Goal: Task Accomplishment & Management: Complete application form

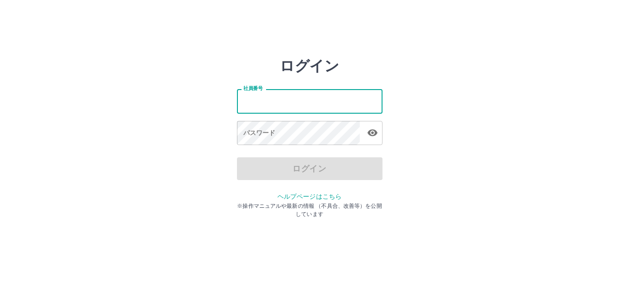
click at [283, 98] on input "社員番号" at bounding box center [310, 101] width 146 height 24
type input "*******"
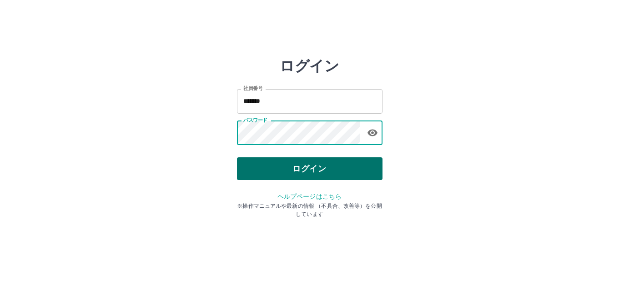
click at [313, 167] on button "ログイン" at bounding box center [310, 168] width 146 height 23
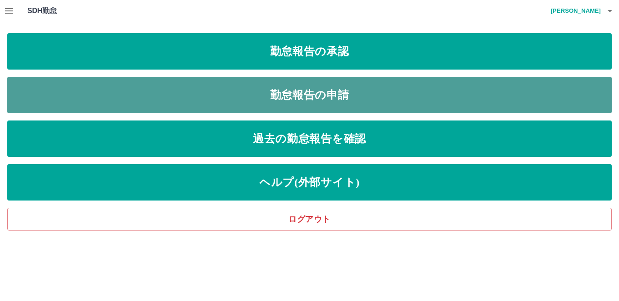
click at [326, 92] on link "勤怠報告の申請" at bounding box center [309, 95] width 605 height 36
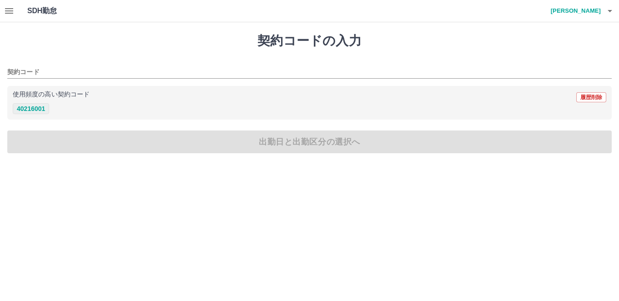
click at [36, 106] on button "40216001" at bounding box center [31, 108] width 36 height 11
type input "********"
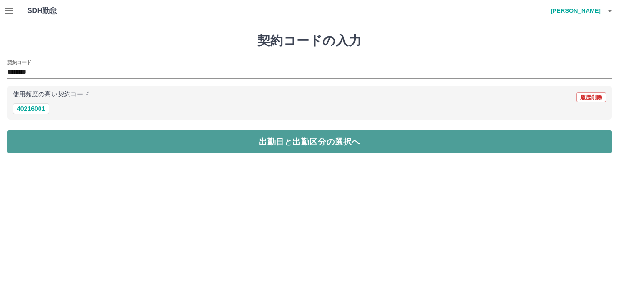
click at [222, 138] on button "出勤日と出勤区分の選択へ" at bounding box center [309, 142] width 605 height 23
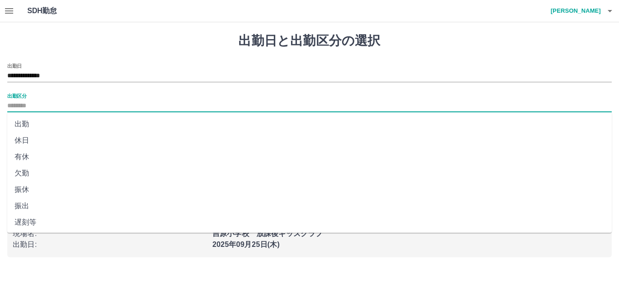
click at [206, 106] on input "出勤区分" at bounding box center [309, 106] width 605 height 11
click at [205, 124] on li "出勤" at bounding box center [309, 124] width 605 height 16
type input "**"
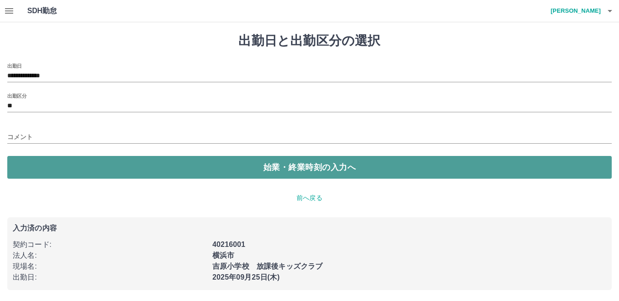
click at [232, 164] on button "始業・終業時刻の入力へ" at bounding box center [309, 167] width 605 height 23
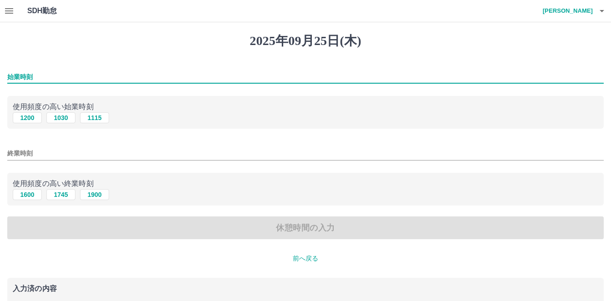
click at [136, 76] on input "始業時刻" at bounding box center [305, 77] width 597 height 13
type input "****"
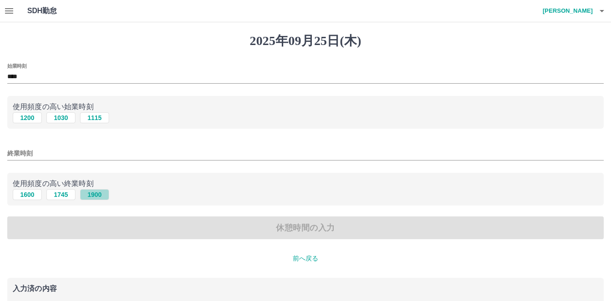
click at [92, 196] on button "1900" at bounding box center [94, 194] width 29 height 11
type input "****"
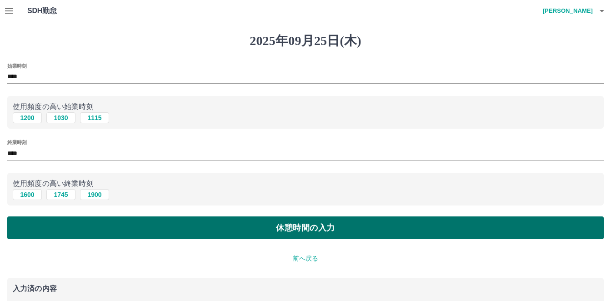
click at [210, 227] on button "休憩時間の入力" at bounding box center [305, 228] width 597 height 23
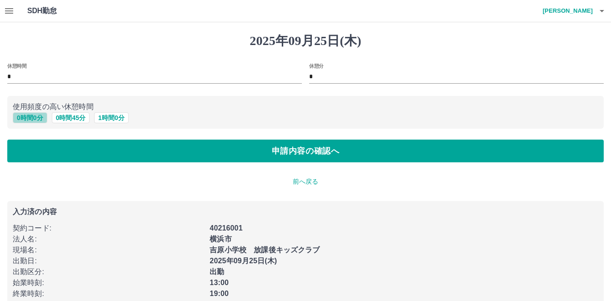
click at [43, 116] on button "0 時間 0 分" at bounding box center [30, 117] width 35 height 11
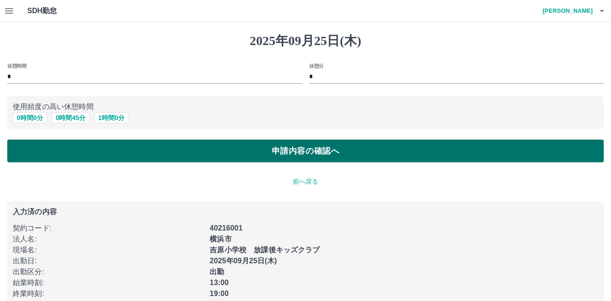
click at [204, 151] on button "申請内容の確認へ" at bounding box center [305, 151] width 597 height 23
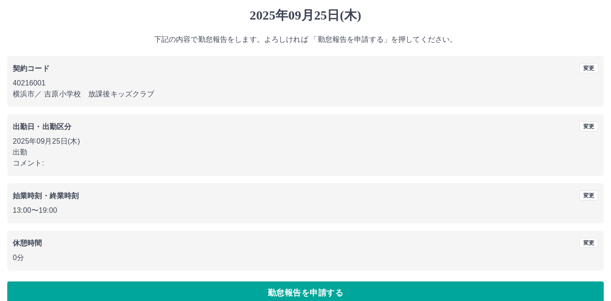
scroll to position [40, 0]
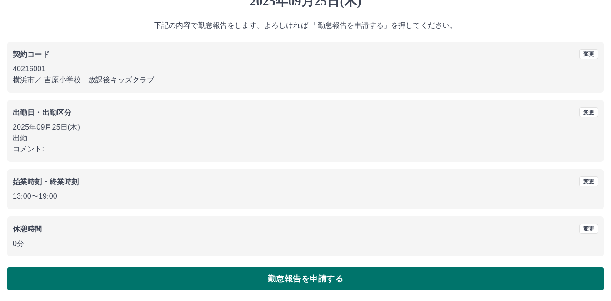
click at [291, 274] on button "勤怠報告を申請する" at bounding box center [305, 279] width 597 height 23
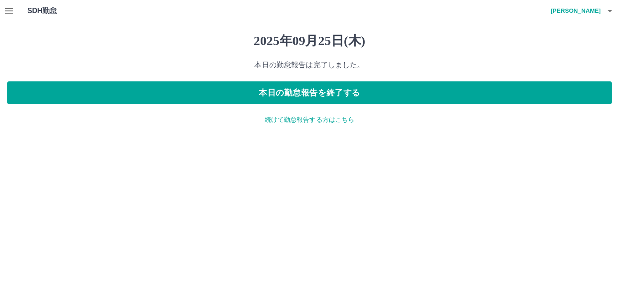
click at [12, 9] on icon "button" at bounding box center [9, 10] width 8 height 5
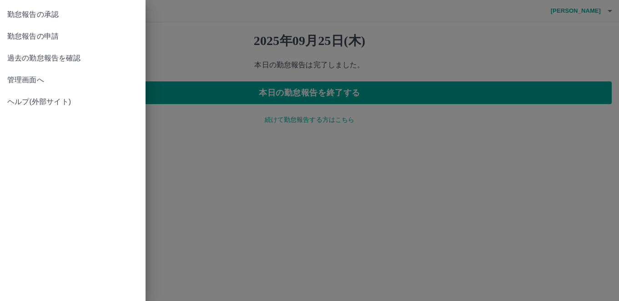
click at [37, 17] on span "勤怠報告の承認" at bounding box center [72, 14] width 131 height 11
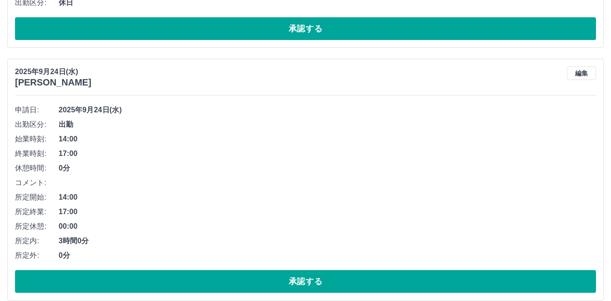
scroll to position [773, 0]
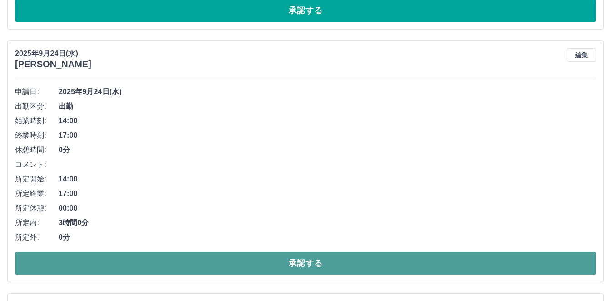
click at [401, 263] on button "承認する" at bounding box center [305, 263] width 581 height 23
click at [414, 264] on button "承認する" at bounding box center [305, 263] width 581 height 23
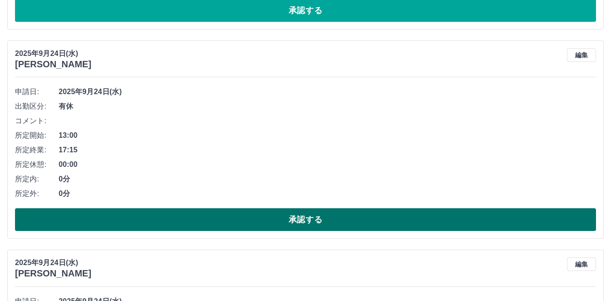
click at [323, 213] on button "承認する" at bounding box center [305, 219] width 581 height 23
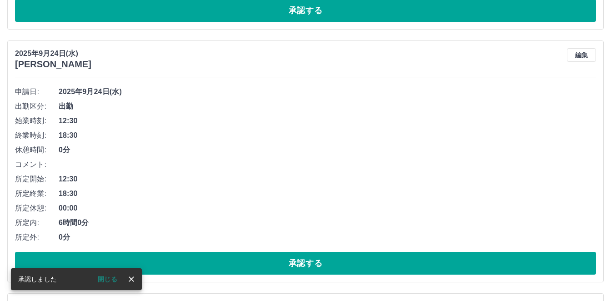
scroll to position [819, 0]
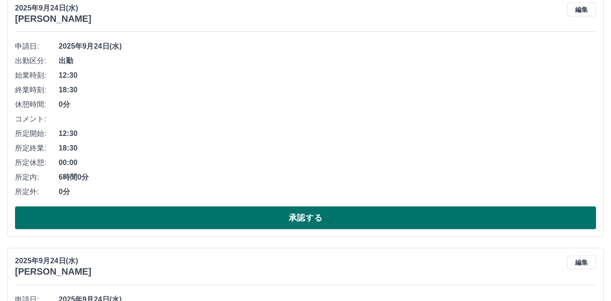
click at [340, 214] on button "承認する" at bounding box center [305, 218] width 581 height 23
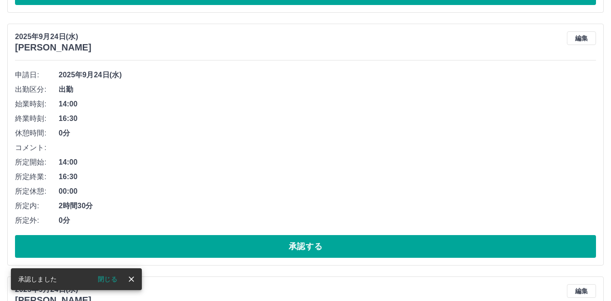
scroll to position [793, 0]
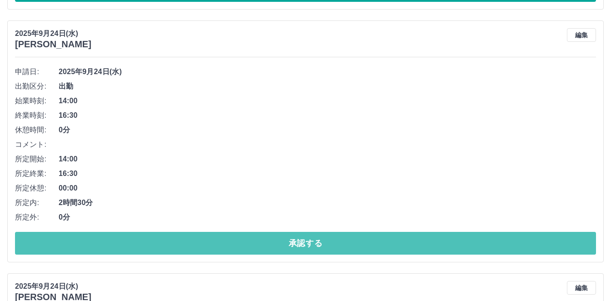
drag, startPoint x: 305, startPoint y: 243, endPoint x: 307, endPoint y: 230, distance: 12.4
click at [306, 243] on button "承認する" at bounding box center [305, 243] width 581 height 23
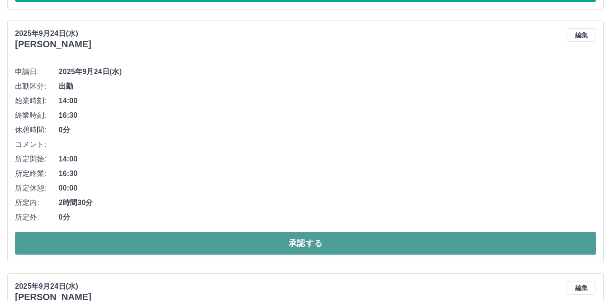
click at [261, 246] on button "承認する" at bounding box center [305, 243] width 581 height 23
click at [294, 239] on button "承認する" at bounding box center [305, 243] width 581 height 23
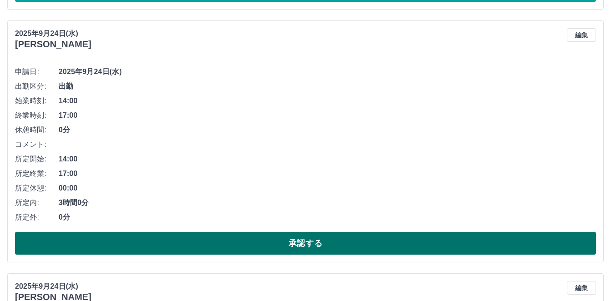
click at [309, 243] on button "承認する" at bounding box center [305, 243] width 581 height 23
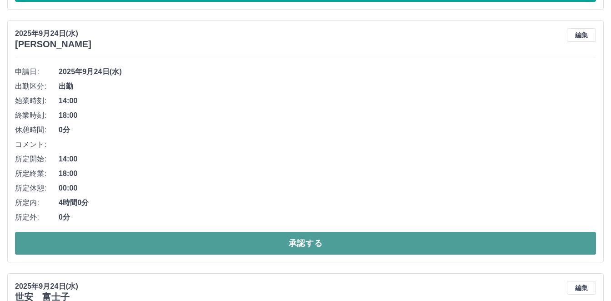
click at [308, 240] on button "承認する" at bounding box center [305, 243] width 581 height 23
click at [294, 244] on button "承認する" at bounding box center [305, 243] width 581 height 23
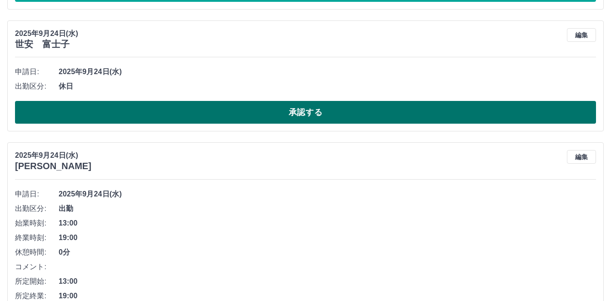
click at [270, 111] on button "承認する" at bounding box center [305, 112] width 581 height 23
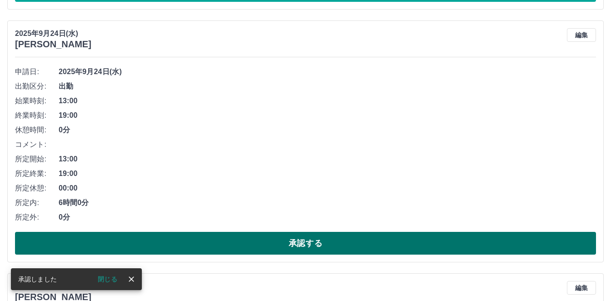
click at [295, 247] on button "承認する" at bounding box center [305, 243] width 581 height 23
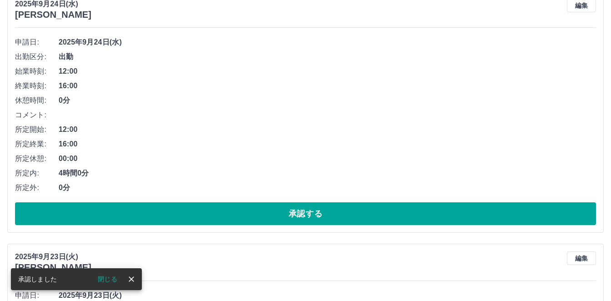
scroll to position [839, 0]
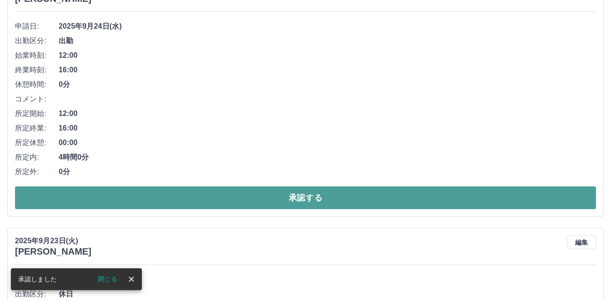
click at [275, 188] on button "承認する" at bounding box center [305, 198] width 581 height 23
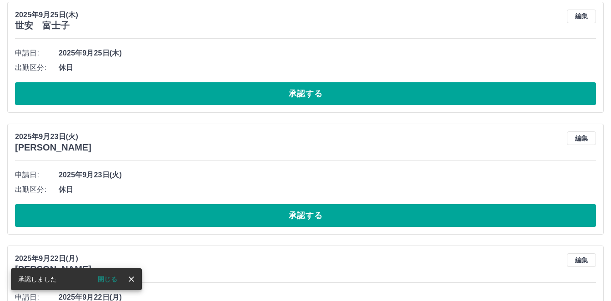
scroll to position [723, 0]
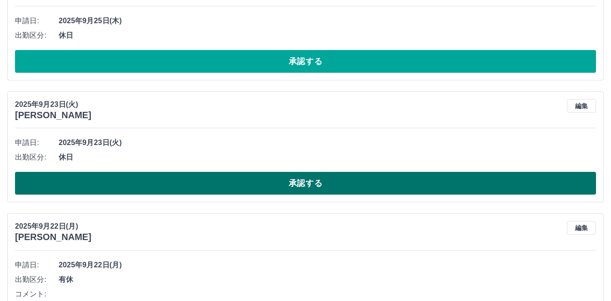
click at [308, 178] on button "承認する" at bounding box center [305, 183] width 581 height 23
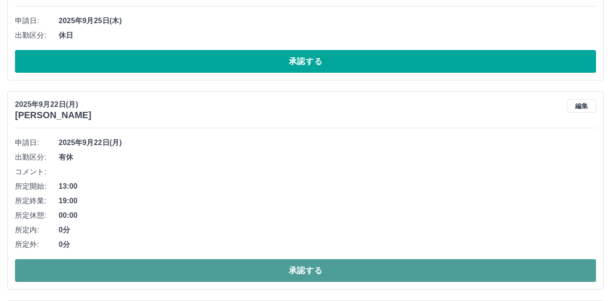
click at [308, 264] on button "承認する" at bounding box center [305, 270] width 581 height 23
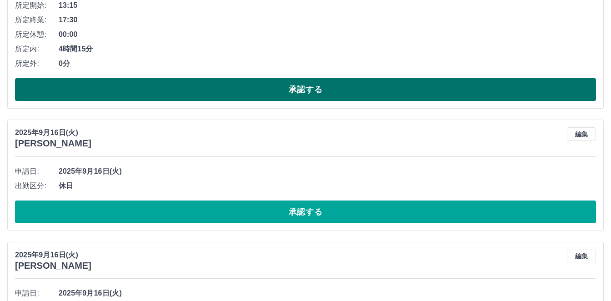
scroll to position [950, 0]
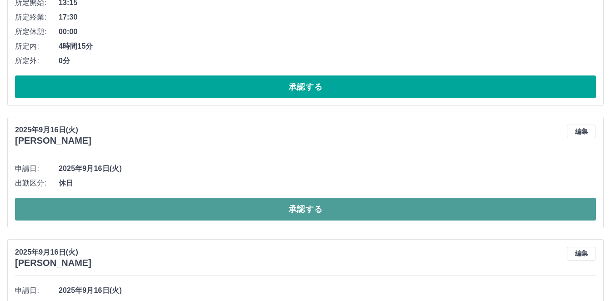
click at [322, 209] on button "承認する" at bounding box center [305, 209] width 581 height 23
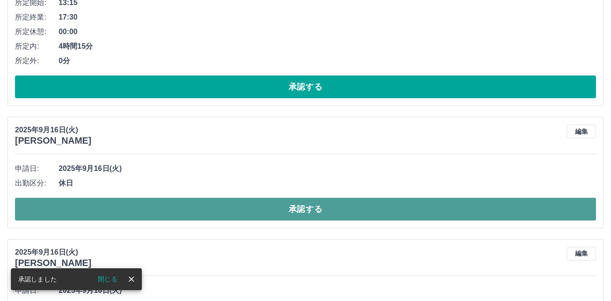
click at [321, 207] on button "承認する" at bounding box center [305, 209] width 581 height 23
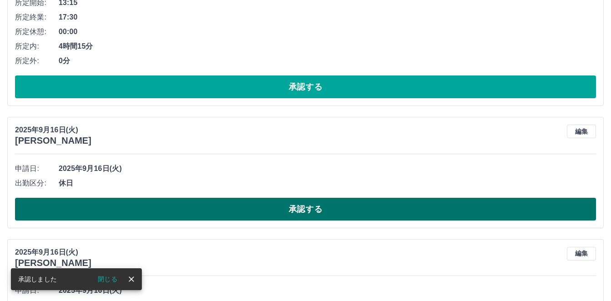
click at [339, 204] on button "承認する" at bounding box center [305, 209] width 581 height 23
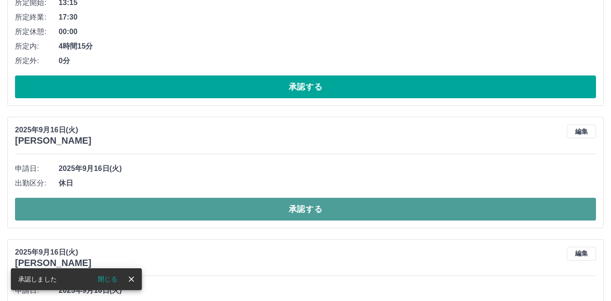
click at [333, 204] on button "承認する" at bounding box center [305, 209] width 581 height 23
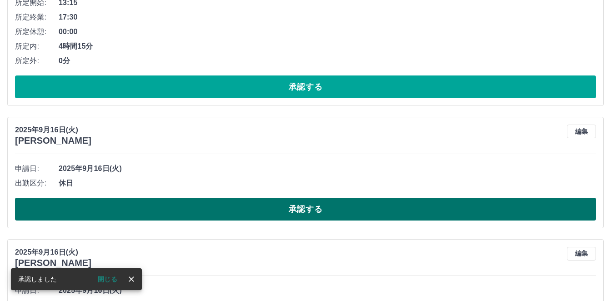
click at [335, 214] on button "承認する" at bounding box center [305, 209] width 581 height 23
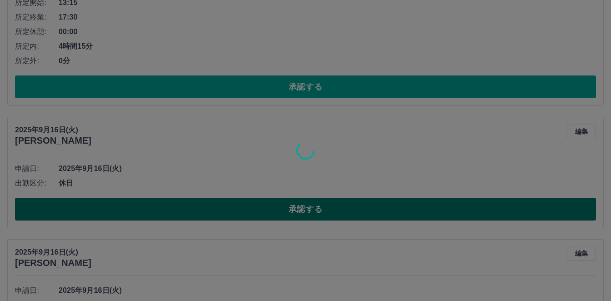
scroll to position [889, 0]
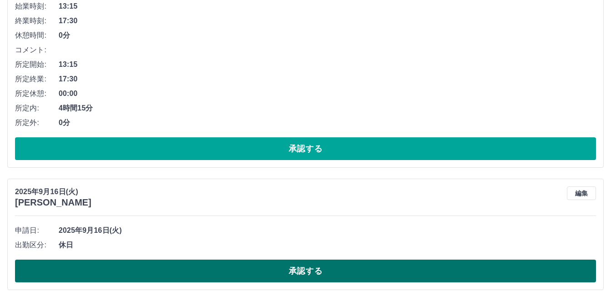
click at [324, 262] on button "承認する" at bounding box center [305, 271] width 581 height 23
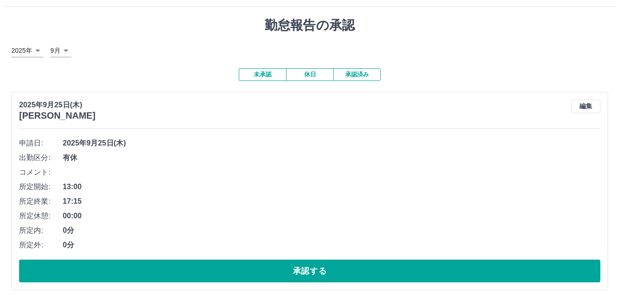
scroll to position [0, 0]
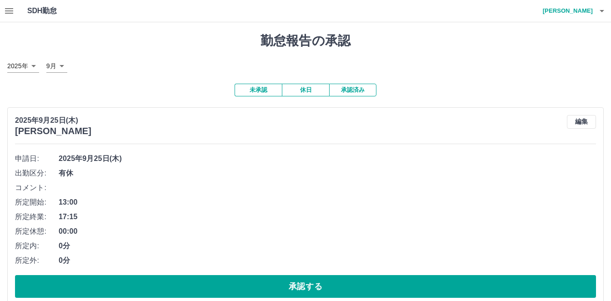
click at [588, 8] on h4 "[PERSON_NAME]" at bounding box center [566, 11] width 55 height 22
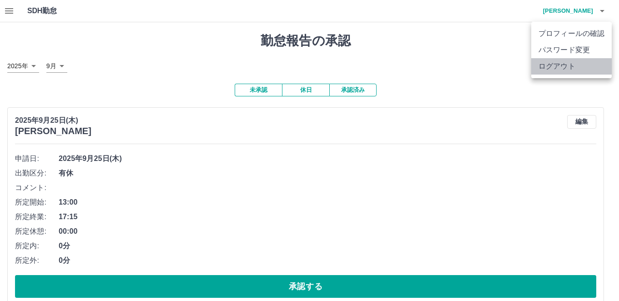
click at [576, 68] on li "ログアウト" at bounding box center [571, 66] width 81 height 16
